Goal: Find specific page/section: Find specific page/section

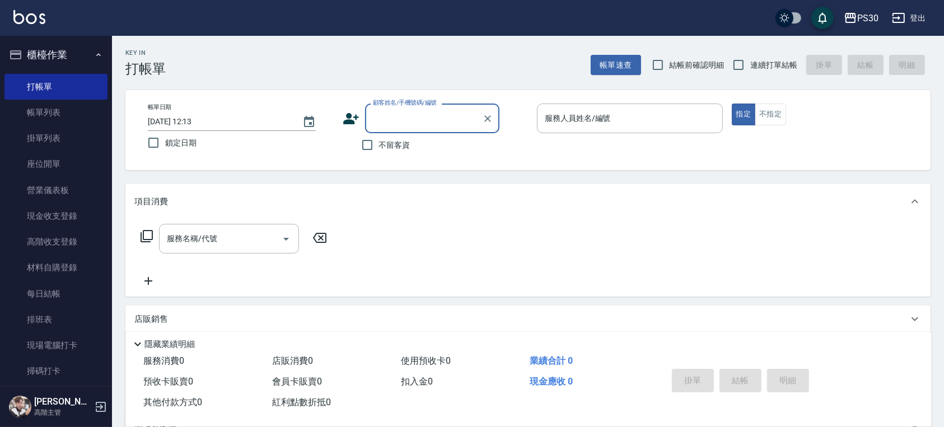
click at [75, 61] on button "櫃檯作業" at bounding box center [55, 54] width 103 height 29
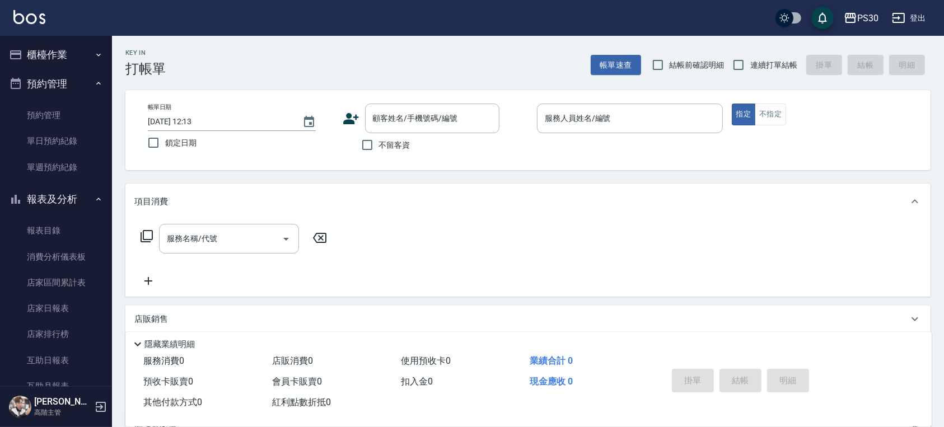
click at [68, 57] on button "櫃檯作業" at bounding box center [55, 54] width 103 height 29
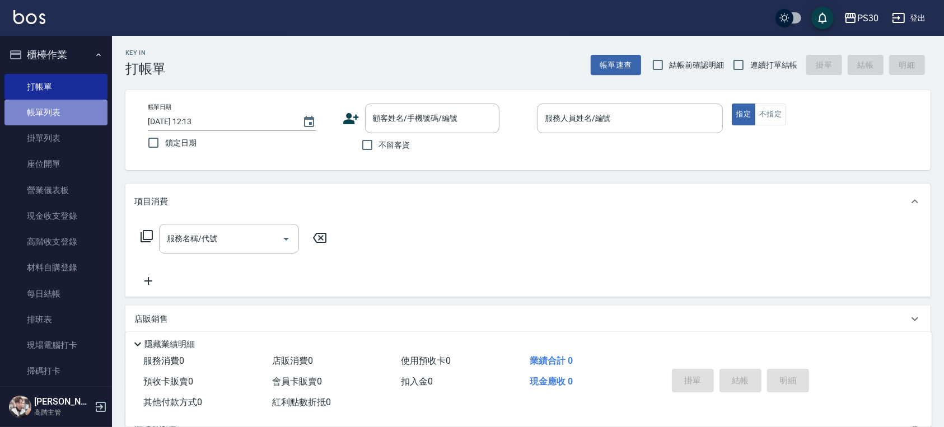
click at [57, 116] on link "帳單列表" at bounding box center [55, 113] width 103 height 26
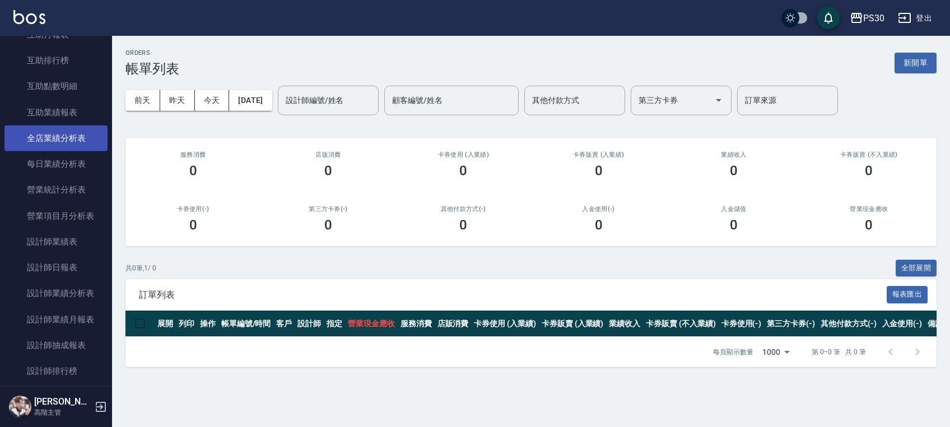
scroll to position [672, 0]
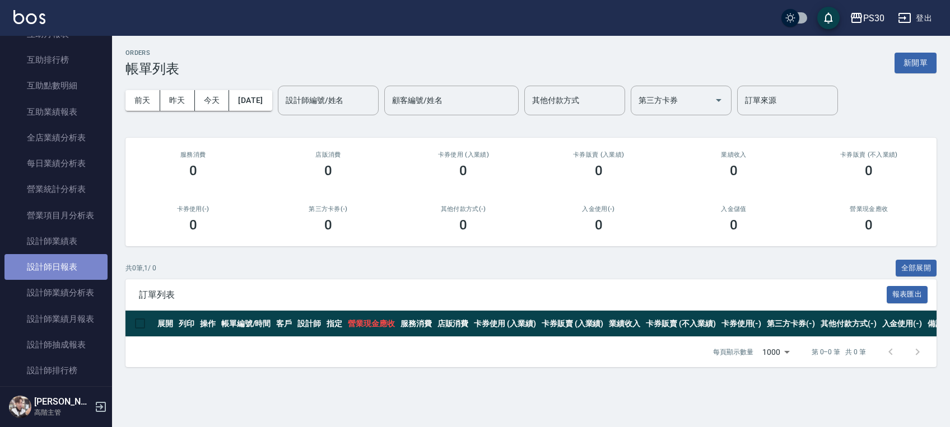
click at [71, 259] on link "設計師日報表" at bounding box center [55, 267] width 103 height 26
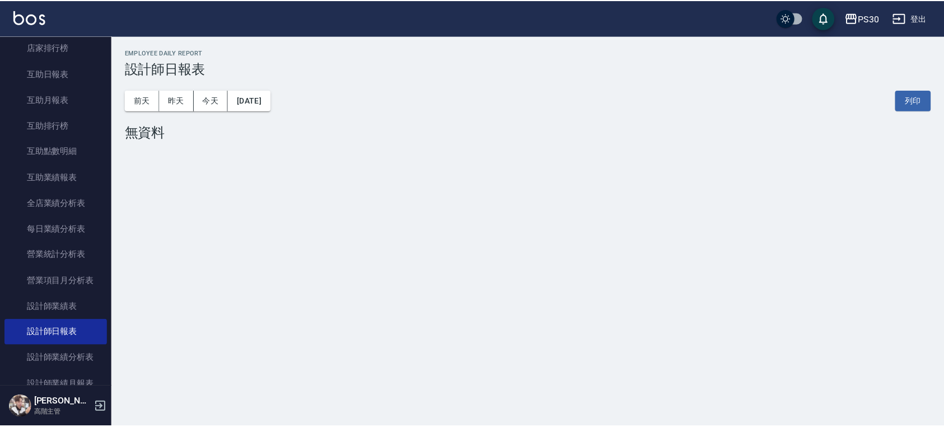
scroll to position [597, 0]
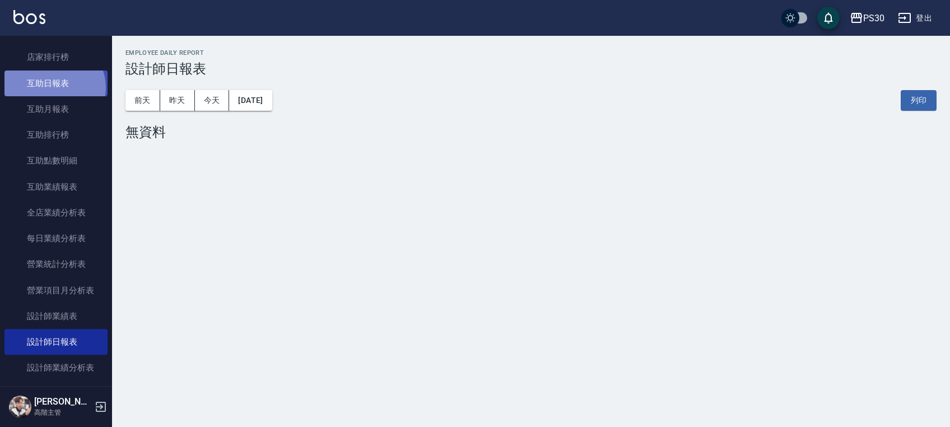
click at [53, 87] on link "互助日報表" at bounding box center [55, 84] width 103 height 26
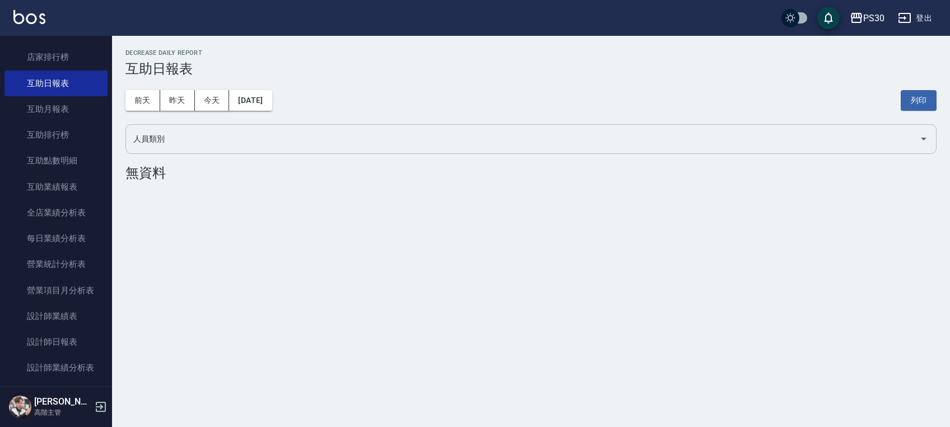
click at [249, 141] on input "人員類別" at bounding box center [522, 139] width 784 height 20
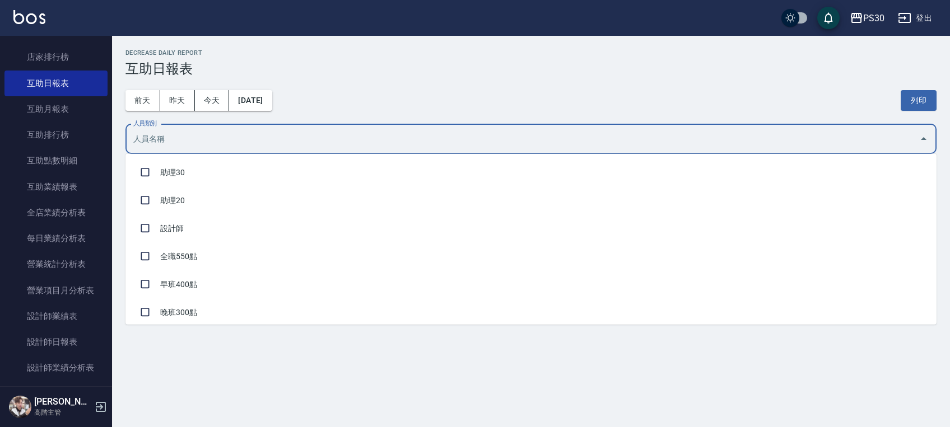
click at [380, 83] on div "[DATE] [DATE] [DATE] [DATE] 列印" at bounding box center [530, 101] width 811 height 48
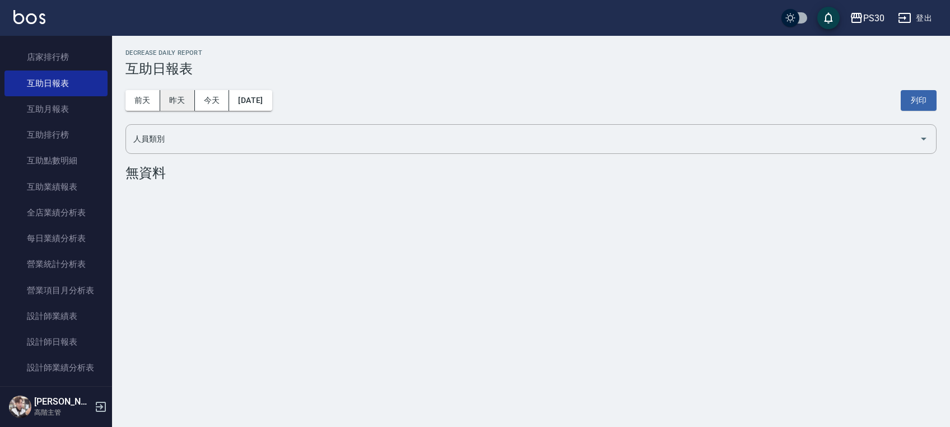
click at [189, 99] on button "昨天" at bounding box center [177, 100] width 35 height 21
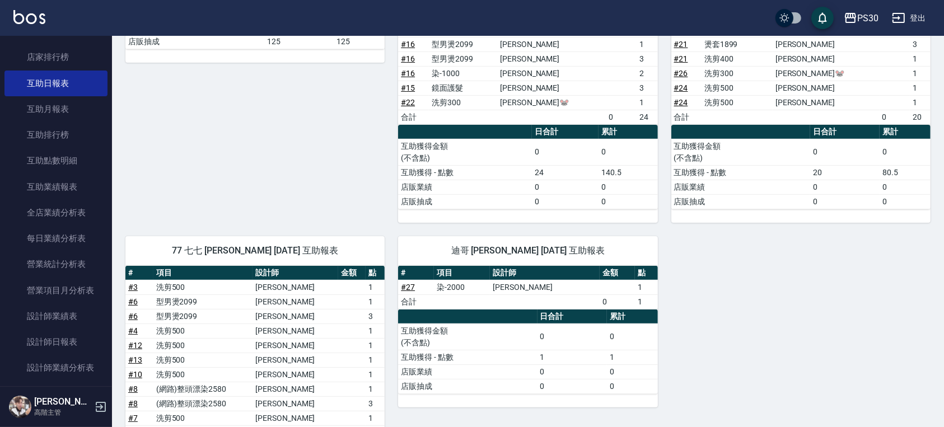
scroll to position [288, 0]
